Goal: Navigation & Orientation: Understand site structure

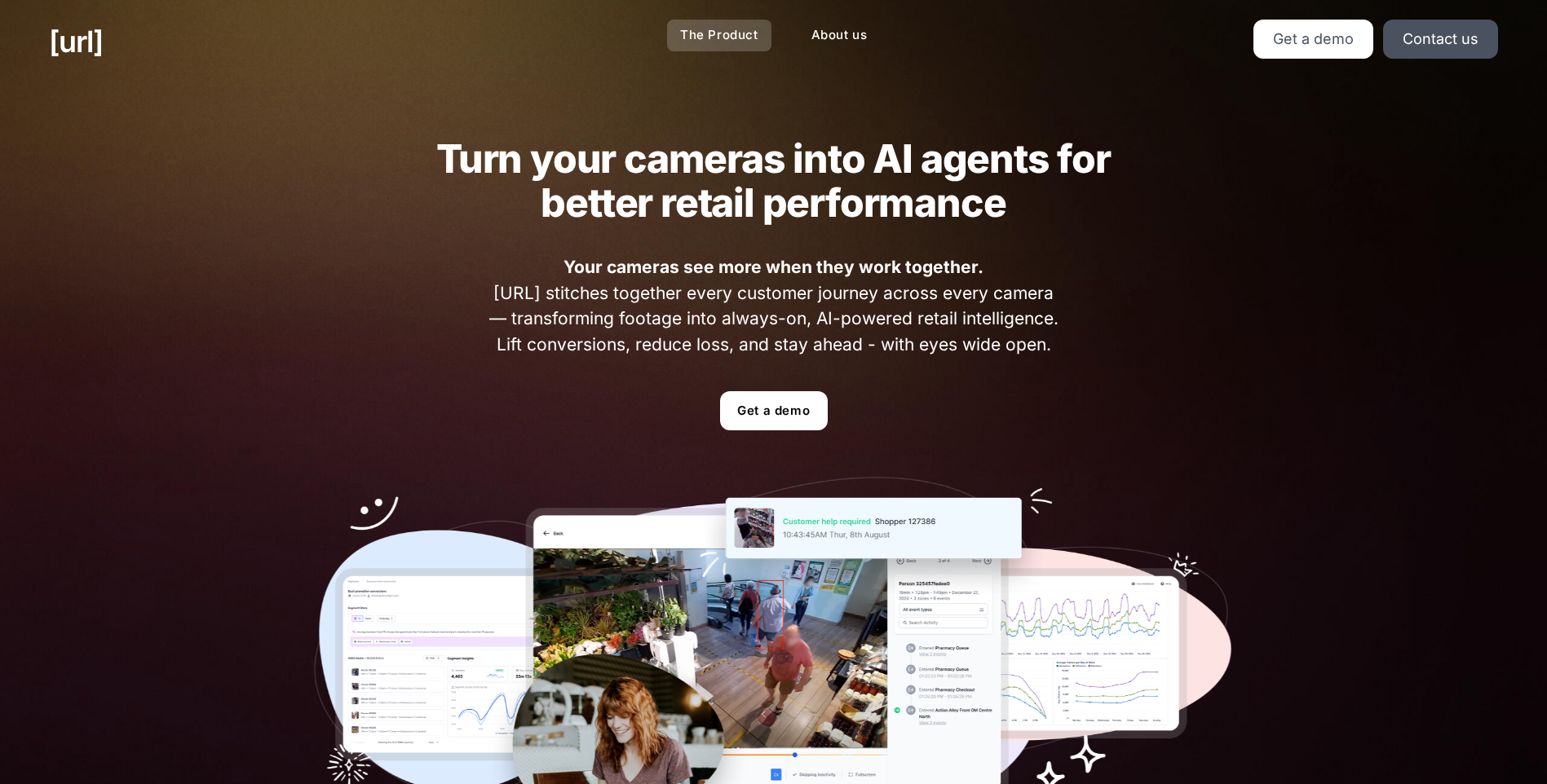
click at [709, 25] on link "The Product" at bounding box center [719, 36] width 105 height 32
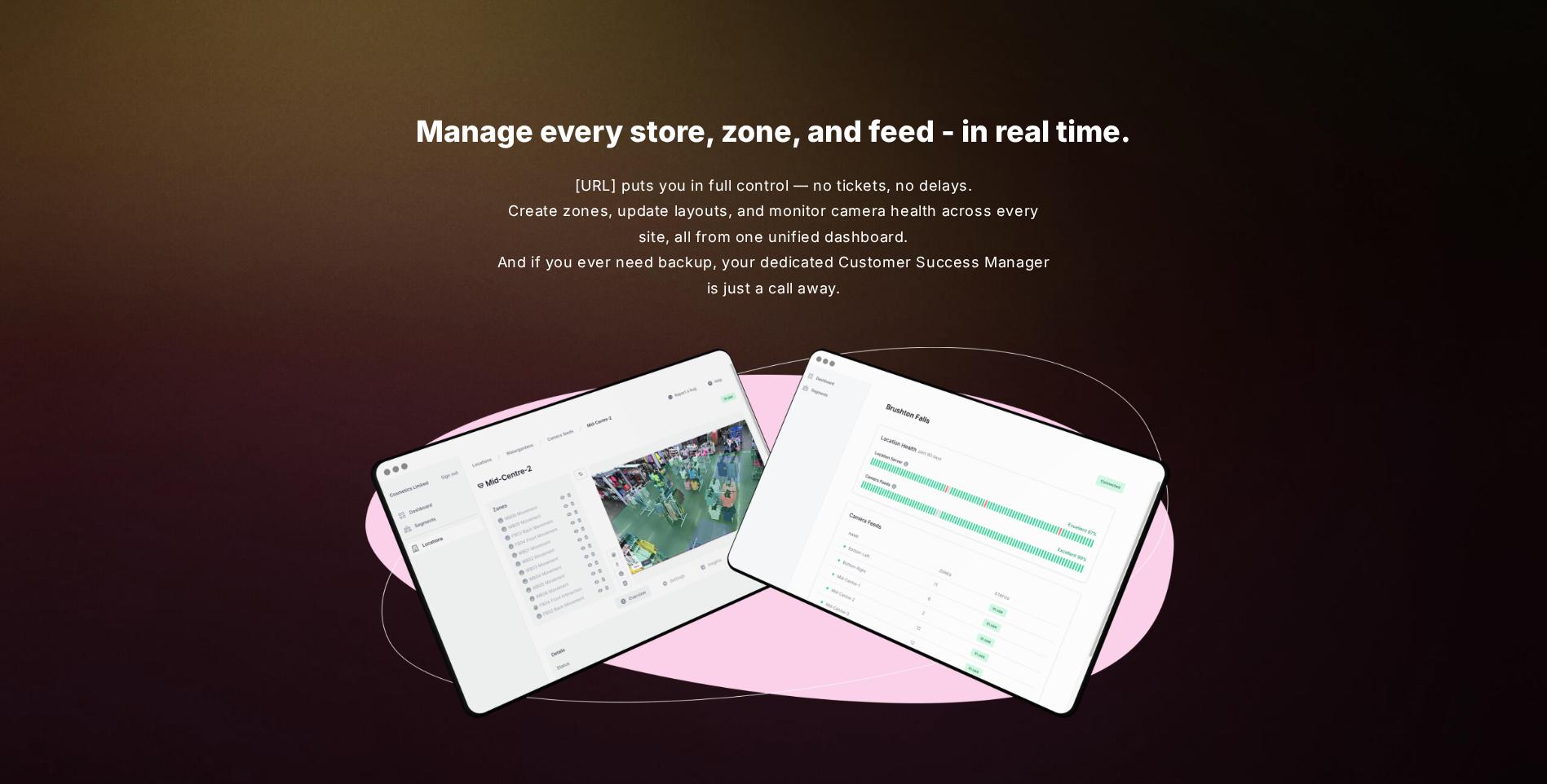
scroll to position [3504, 0]
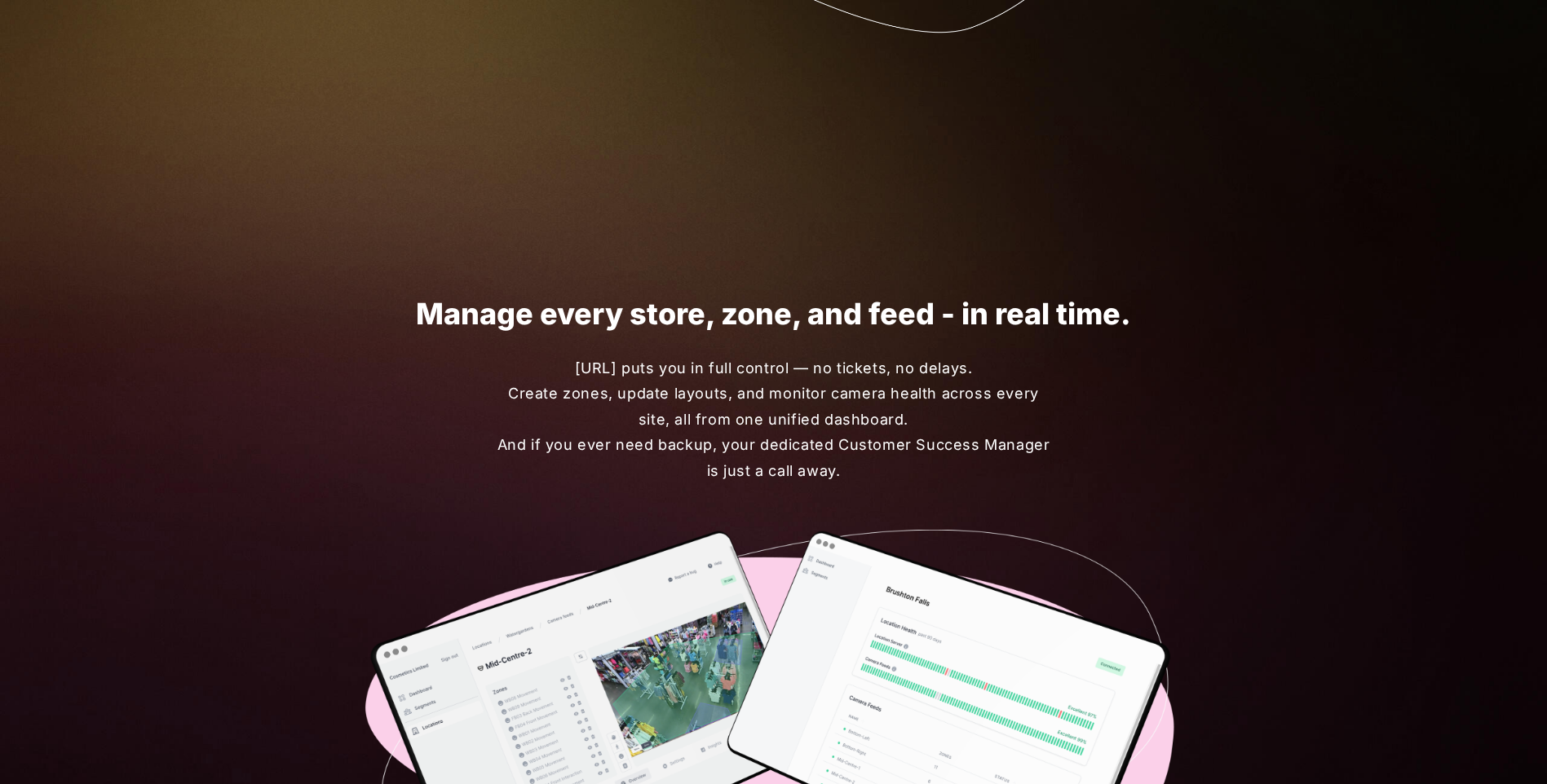
click at [1217, 515] on div "Manage every store, zone, and feed - in real time. Black.ai puts you in full co…" at bounding box center [774, 600] width 920 height 742
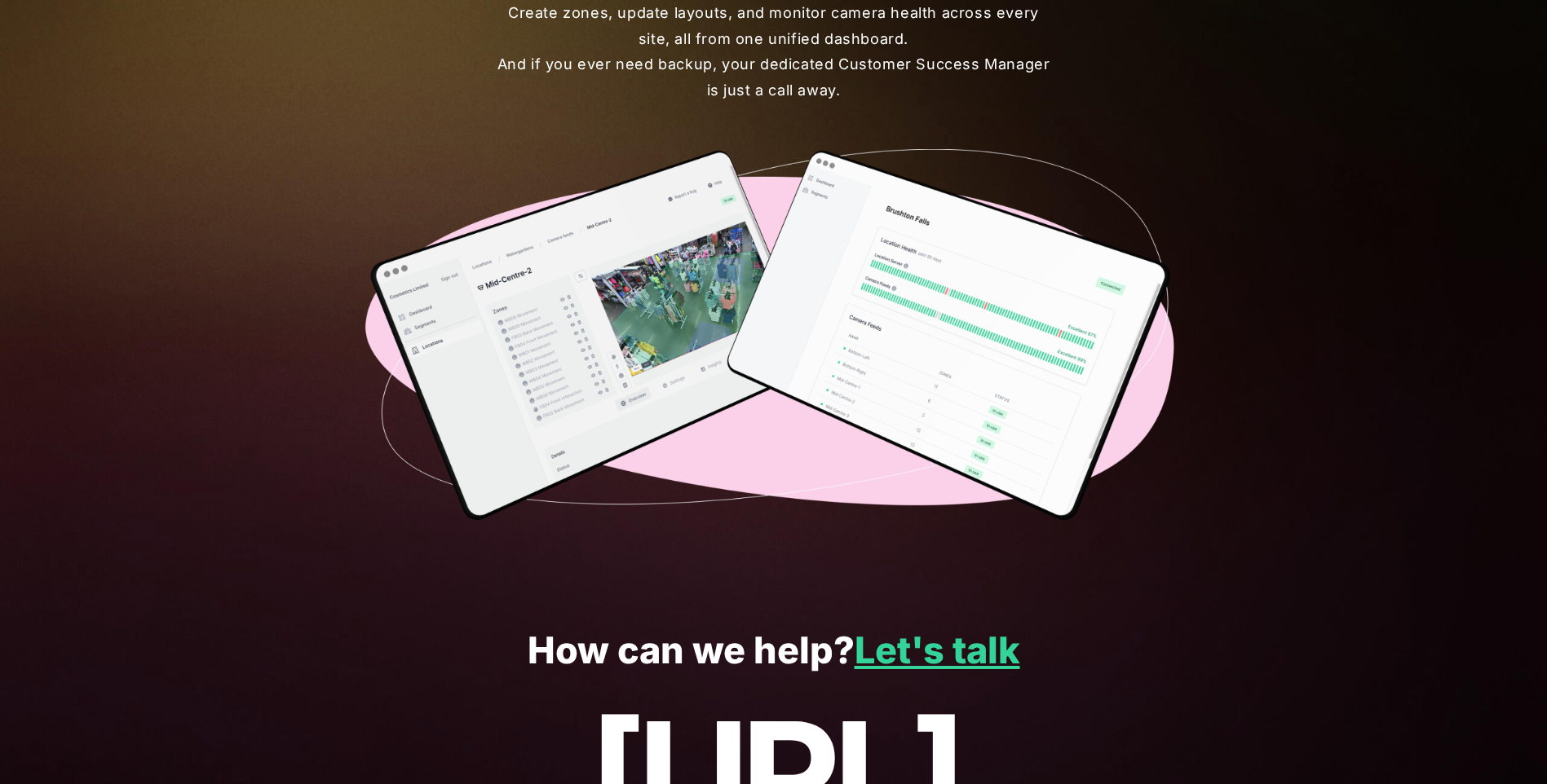
scroll to position [4075, 0]
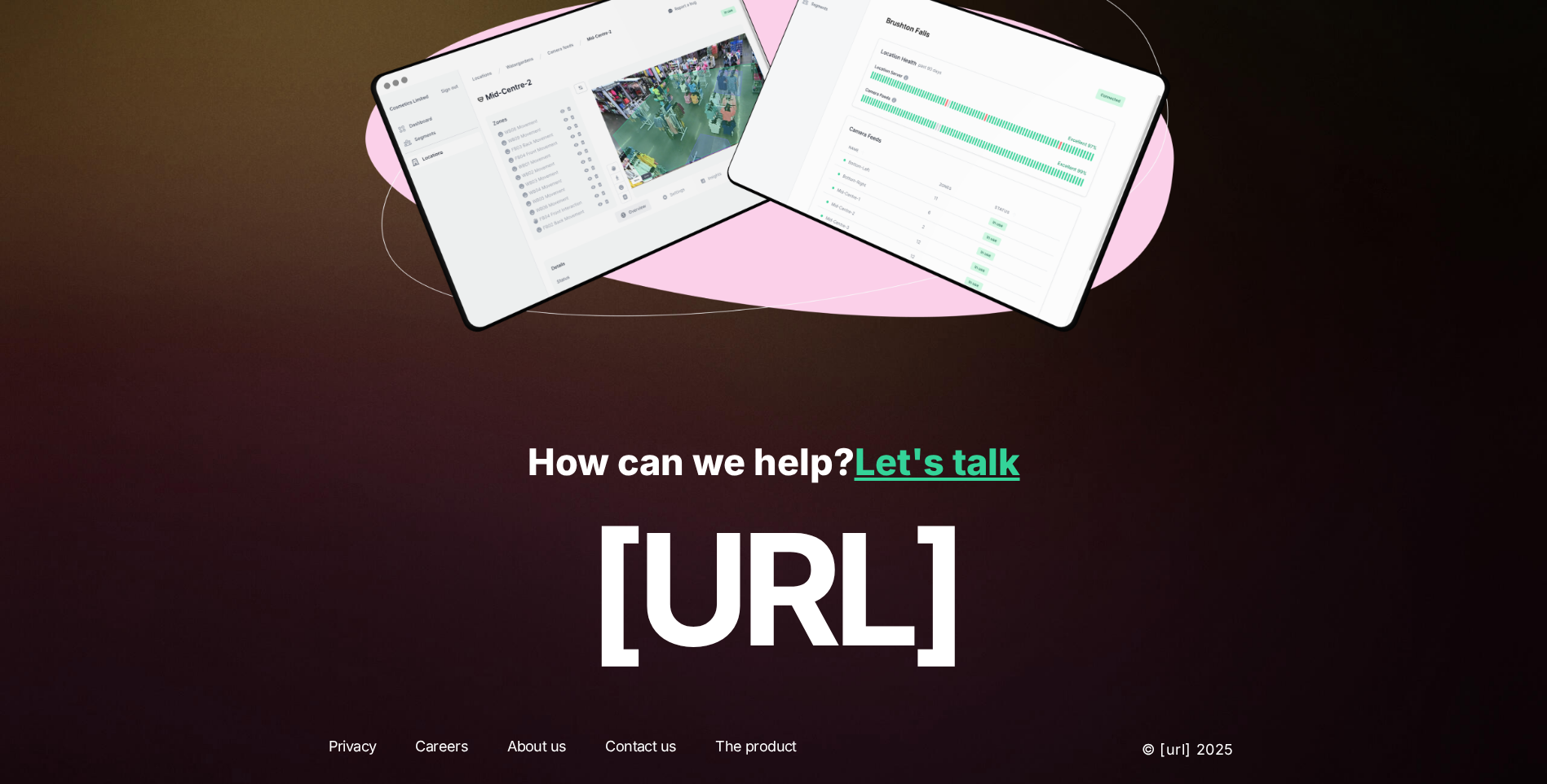
click at [525, 742] on link "About us" at bounding box center [536, 749] width 88 height 29
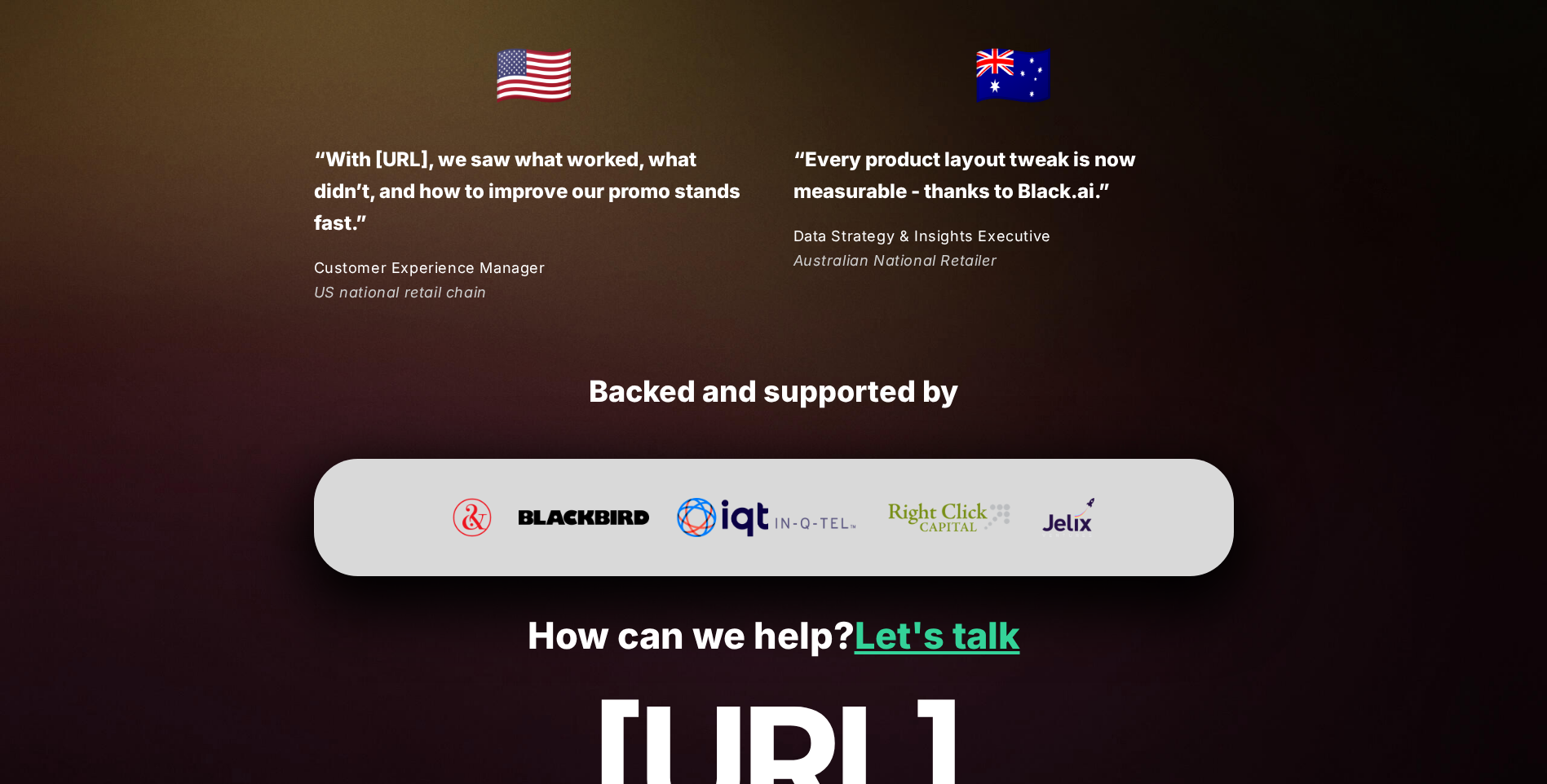
scroll to position [4274, 0]
